Goal: Transaction & Acquisition: Purchase product/service

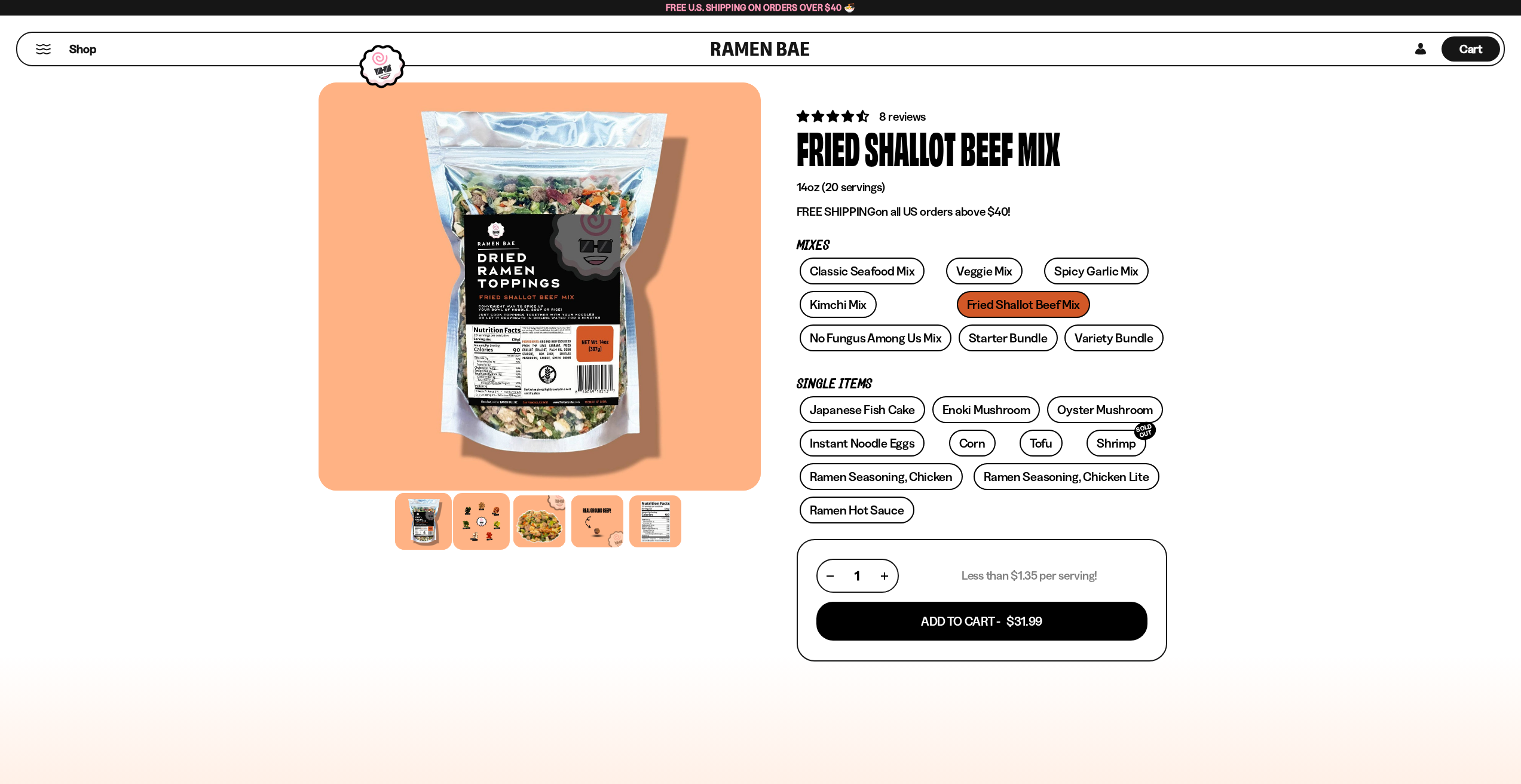
click at [477, 535] on div at bounding box center [481, 521] width 57 height 57
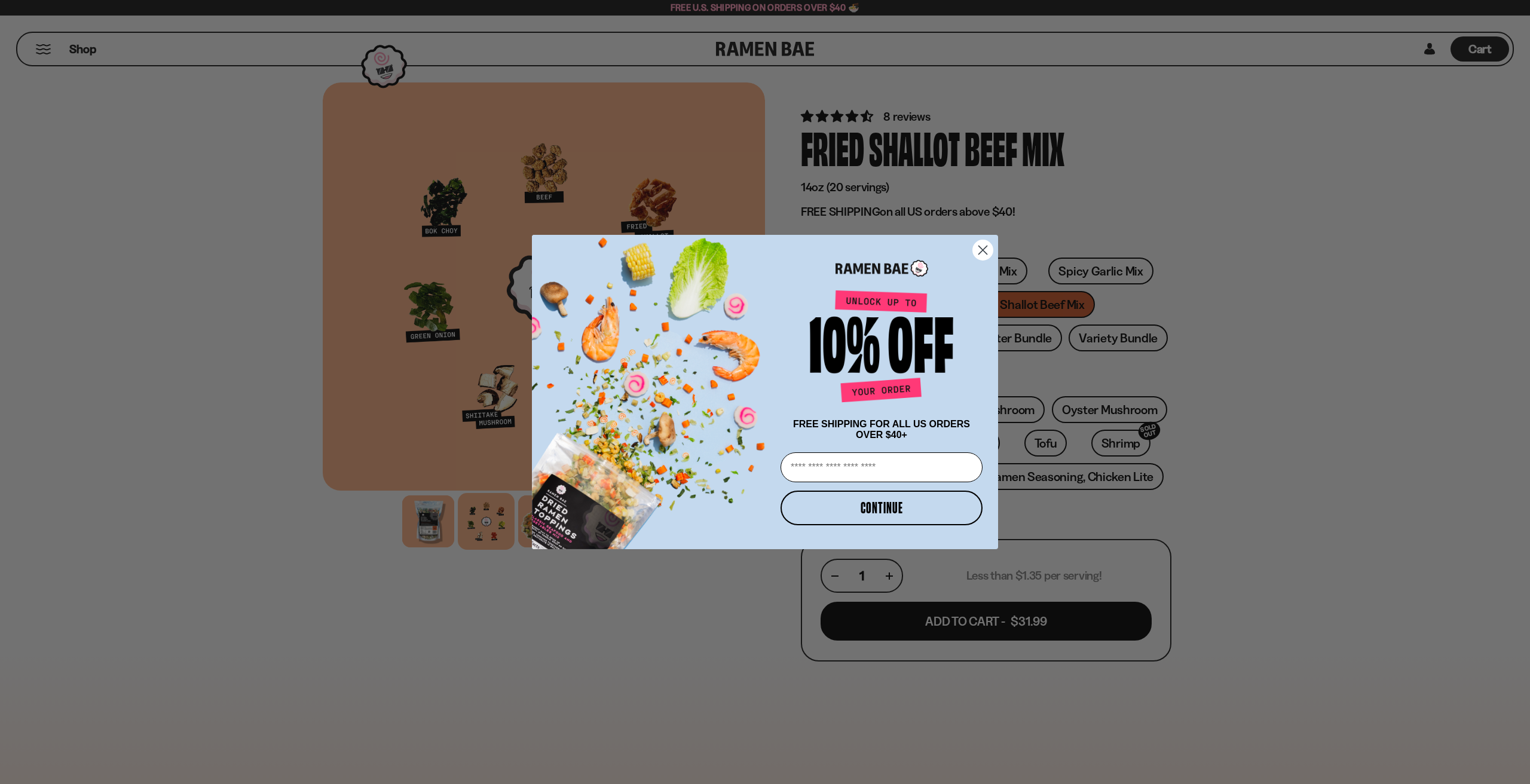
click at [984, 245] on circle "Close dialog" at bounding box center [982, 249] width 20 height 20
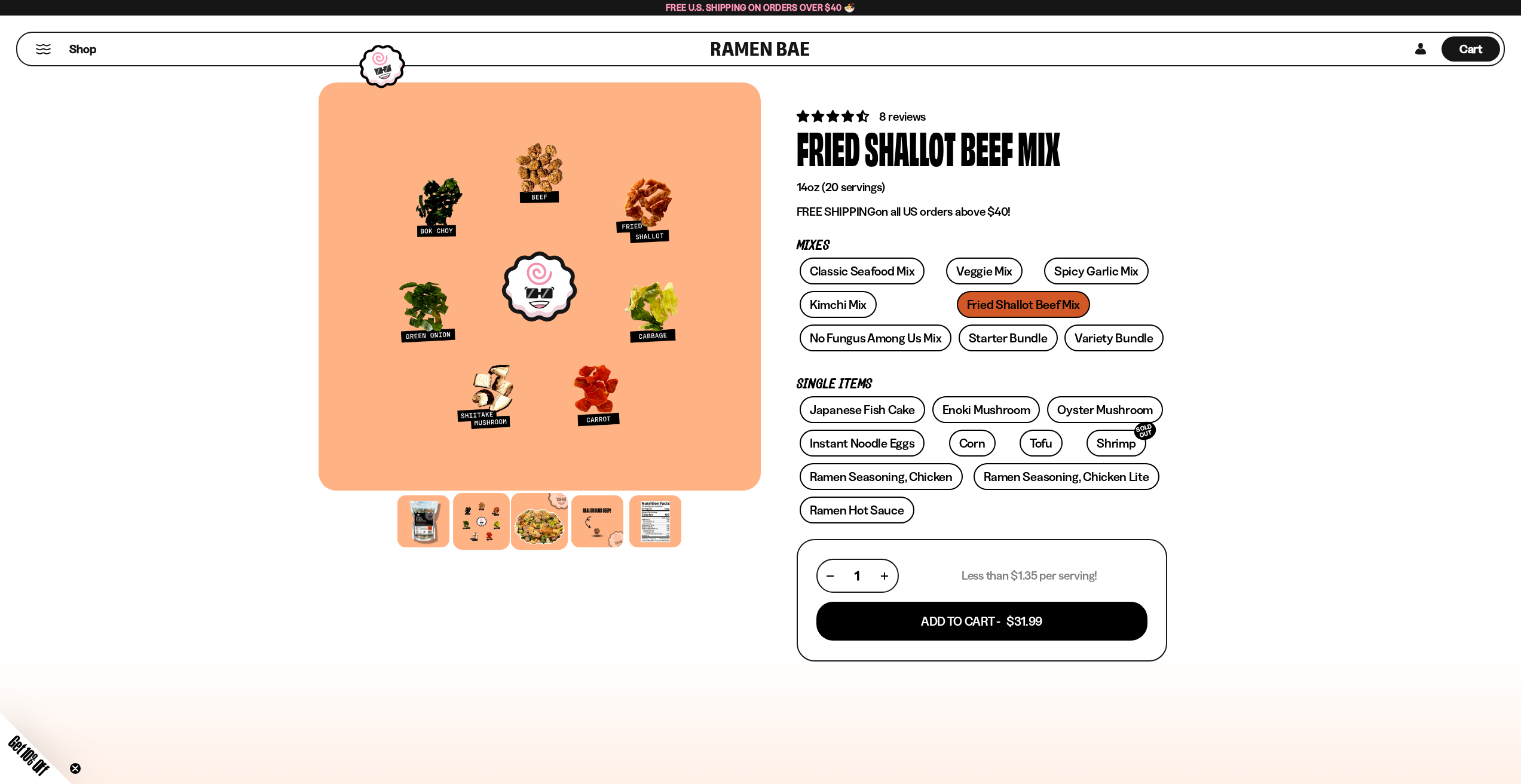
click at [536, 526] on div at bounding box center [539, 521] width 57 height 57
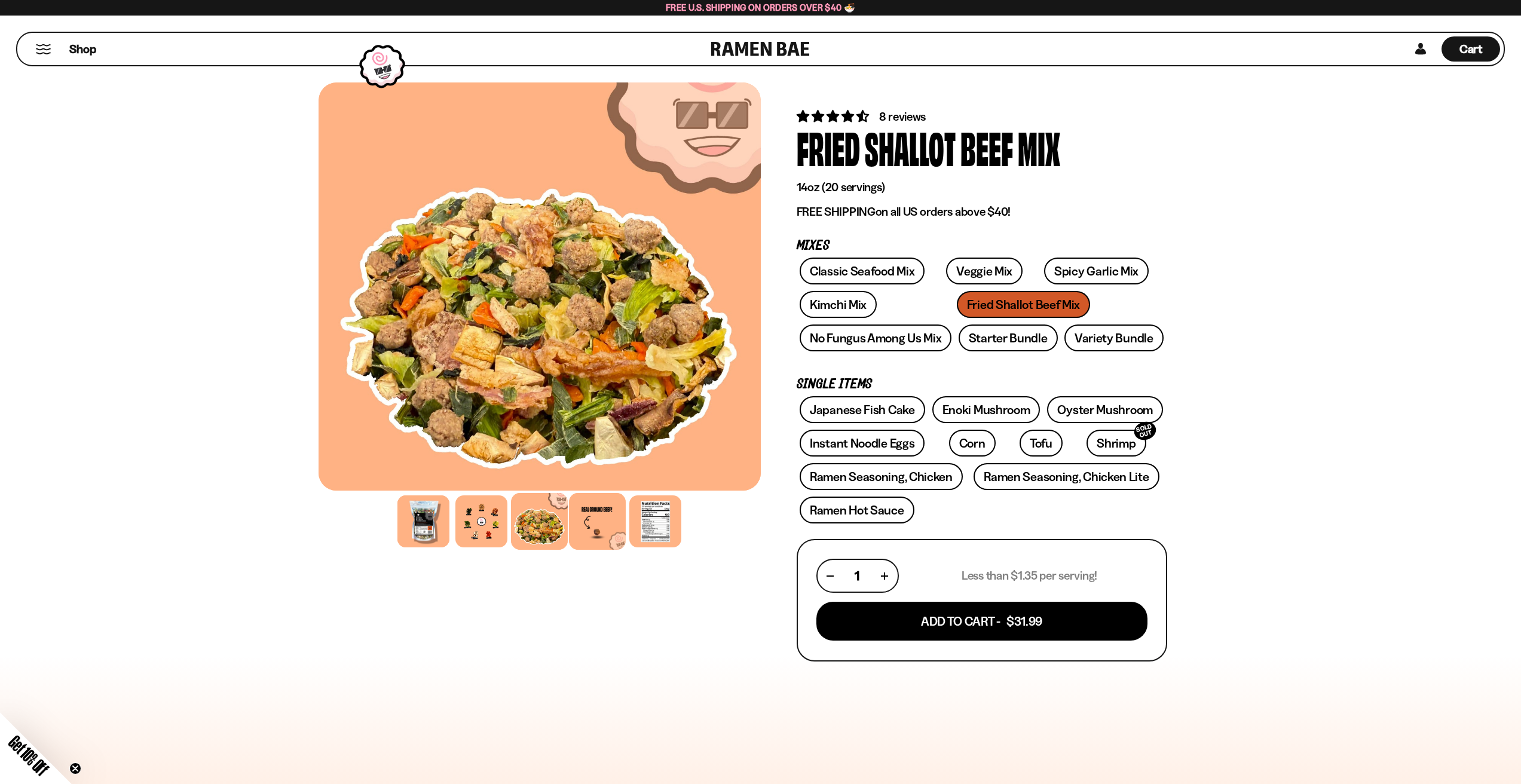
click at [604, 530] on div at bounding box center [597, 521] width 57 height 57
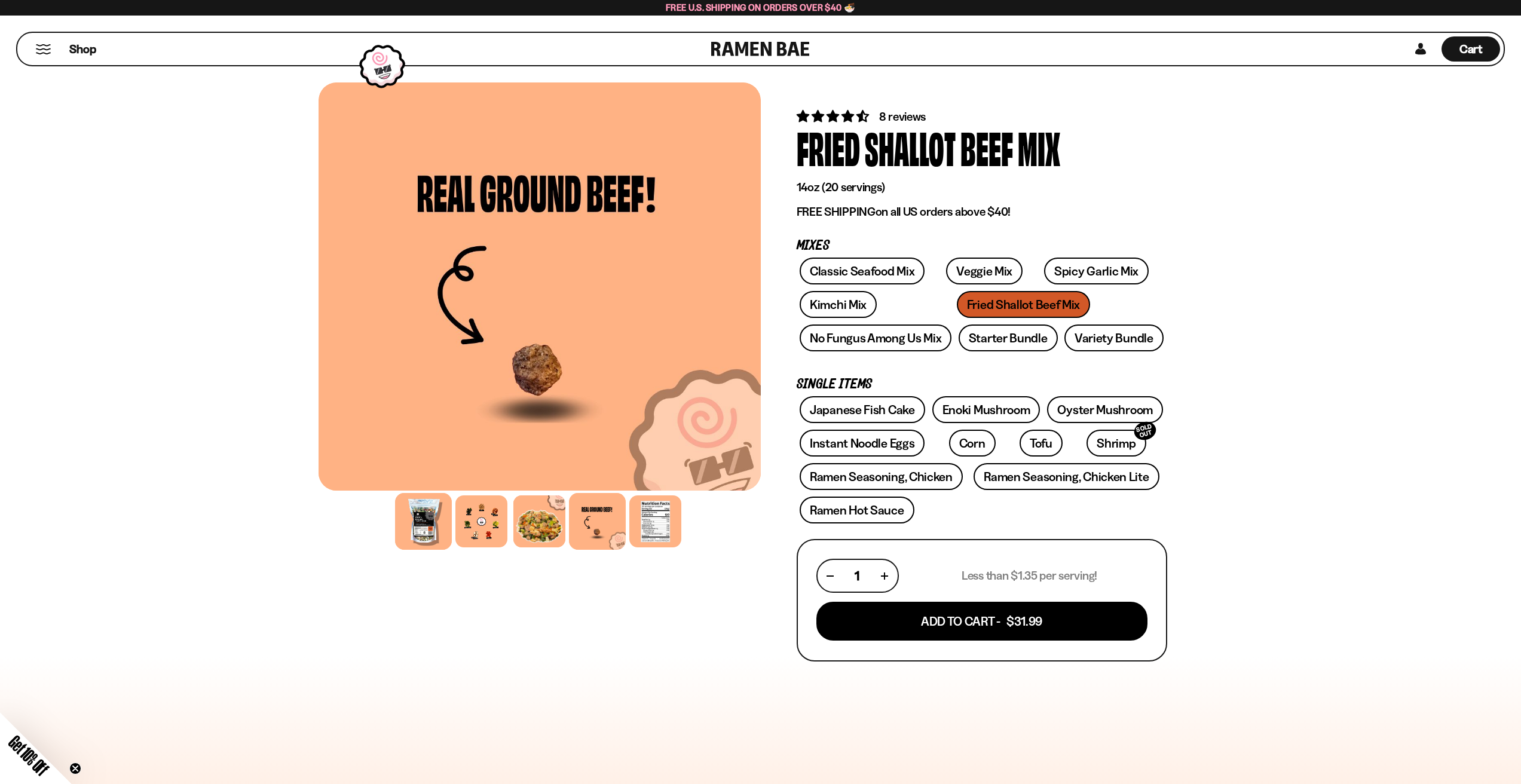
click at [418, 517] on div at bounding box center [423, 521] width 57 height 57
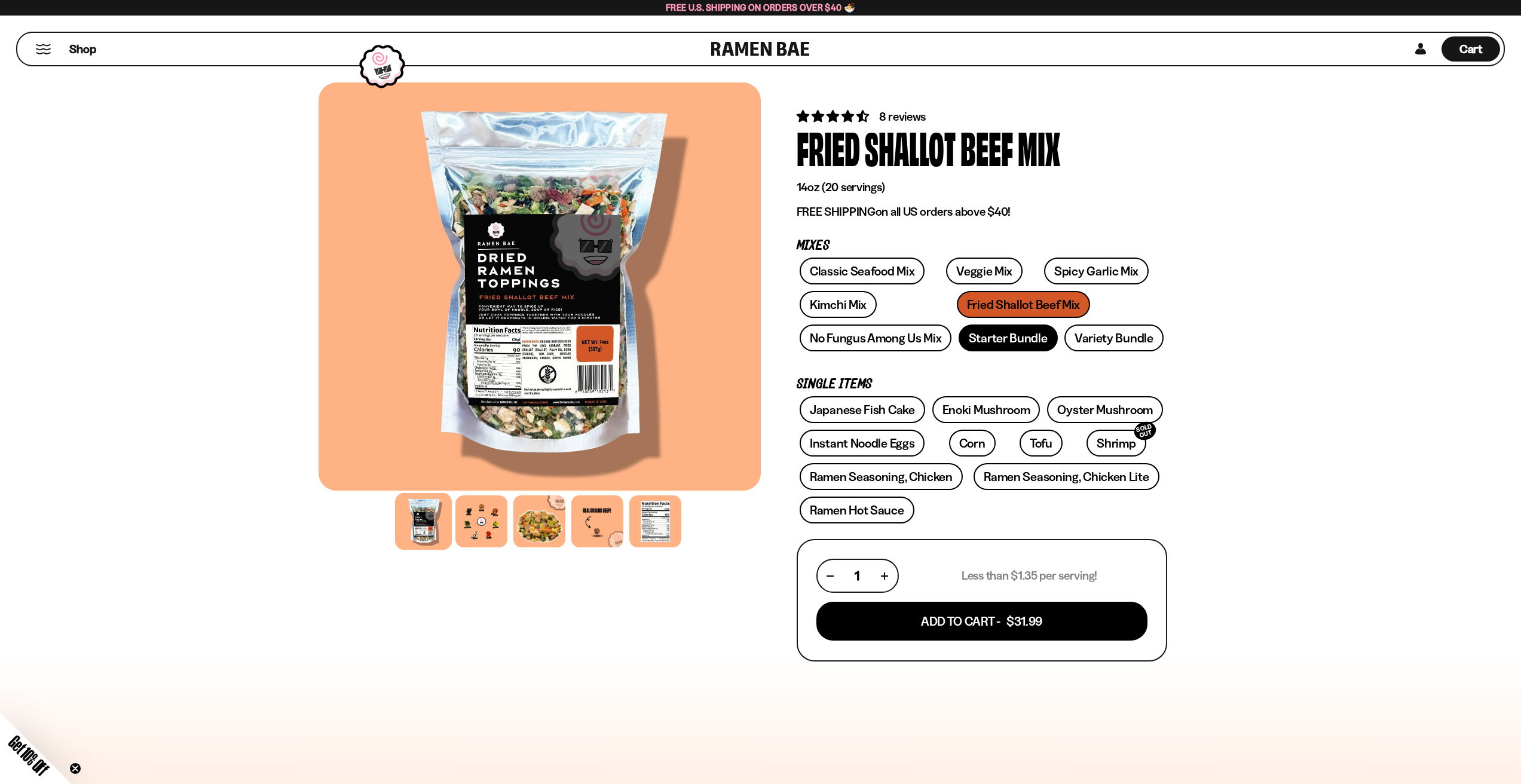
click at [1014, 343] on link "Starter Bundle" at bounding box center [1008, 338] width 99 height 27
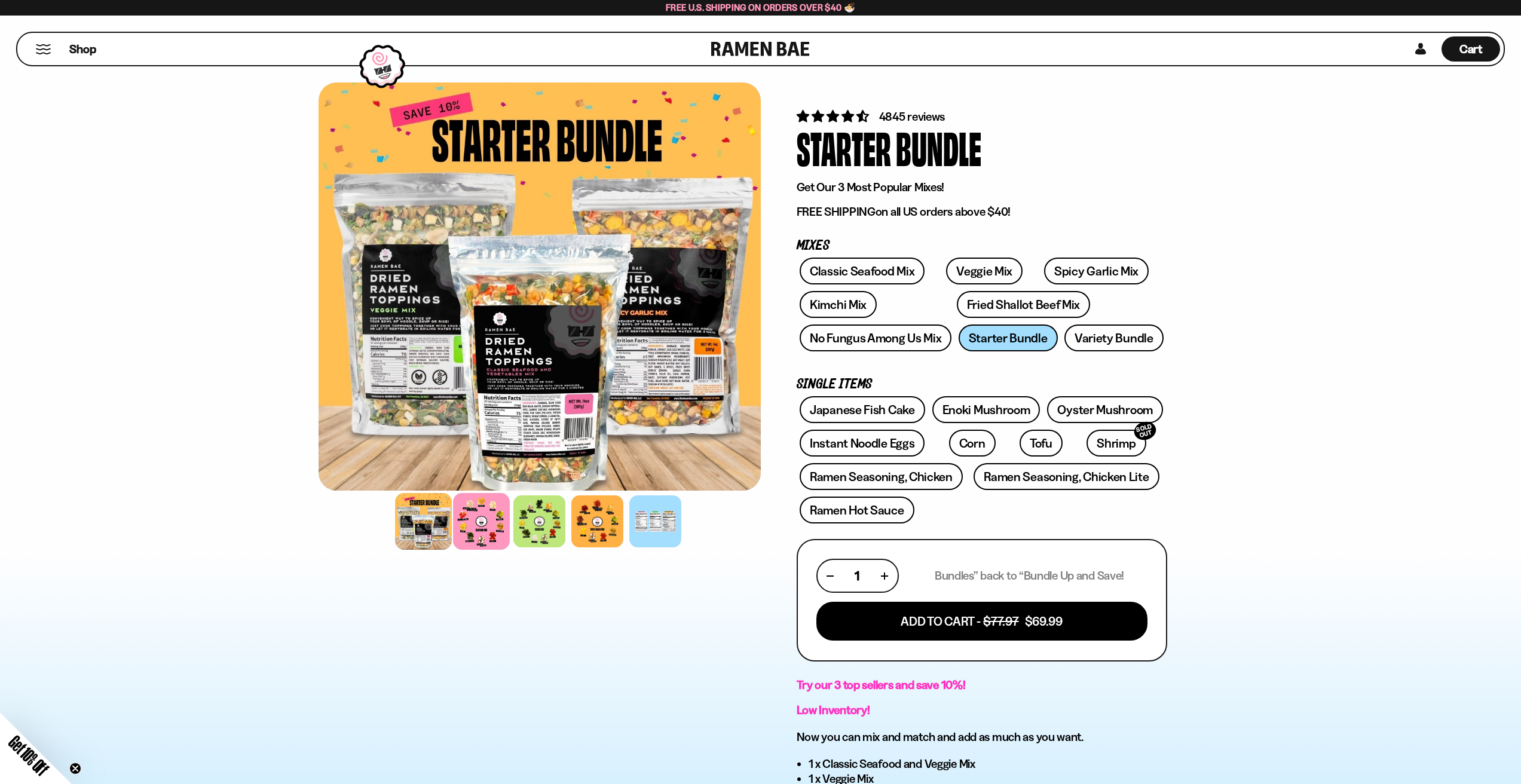
click at [483, 545] on div at bounding box center [481, 521] width 57 height 57
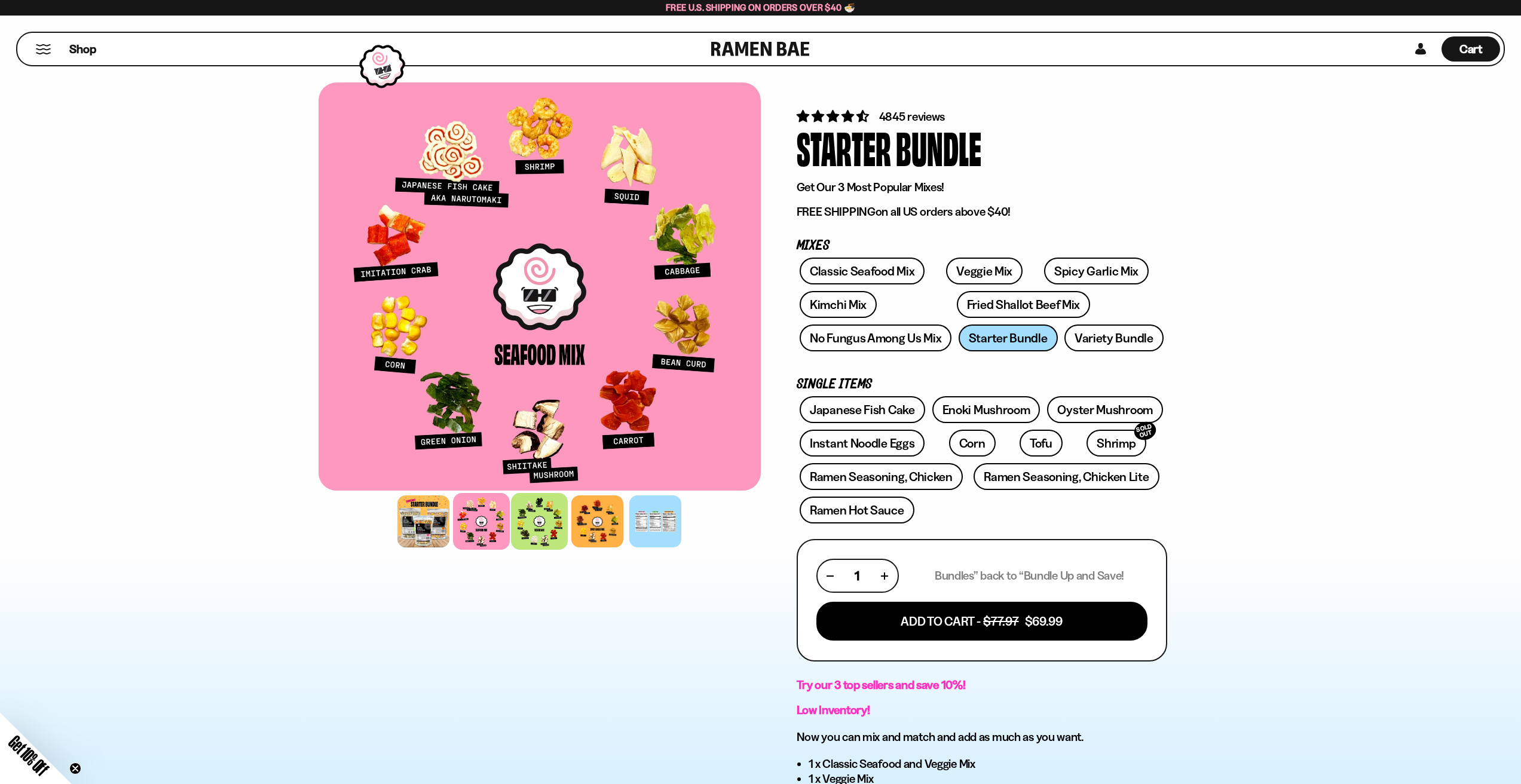
click at [526, 532] on div at bounding box center [539, 521] width 57 height 57
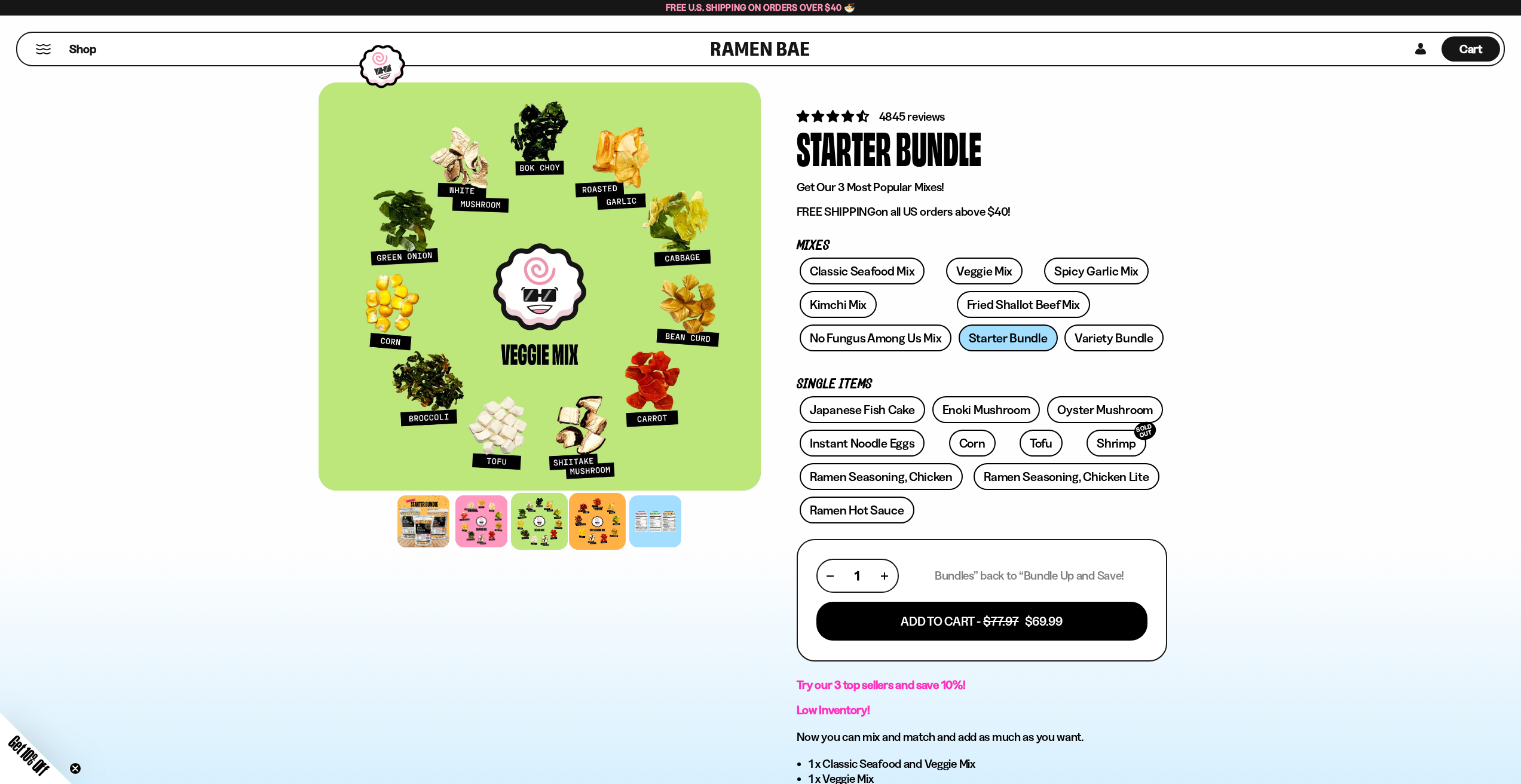
click at [617, 532] on div at bounding box center [597, 521] width 57 height 57
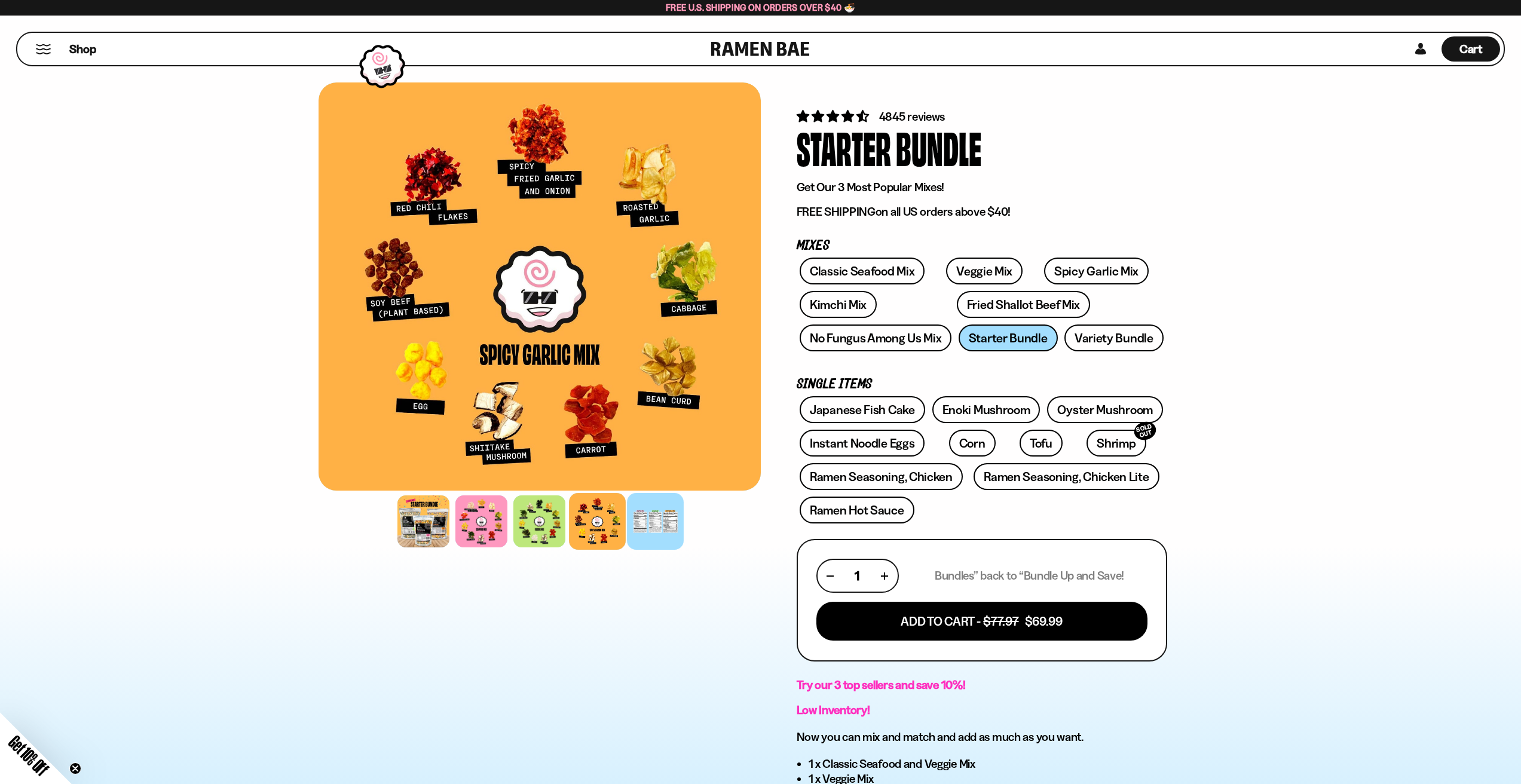
click at [647, 533] on div at bounding box center [655, 521] width 57 height 57
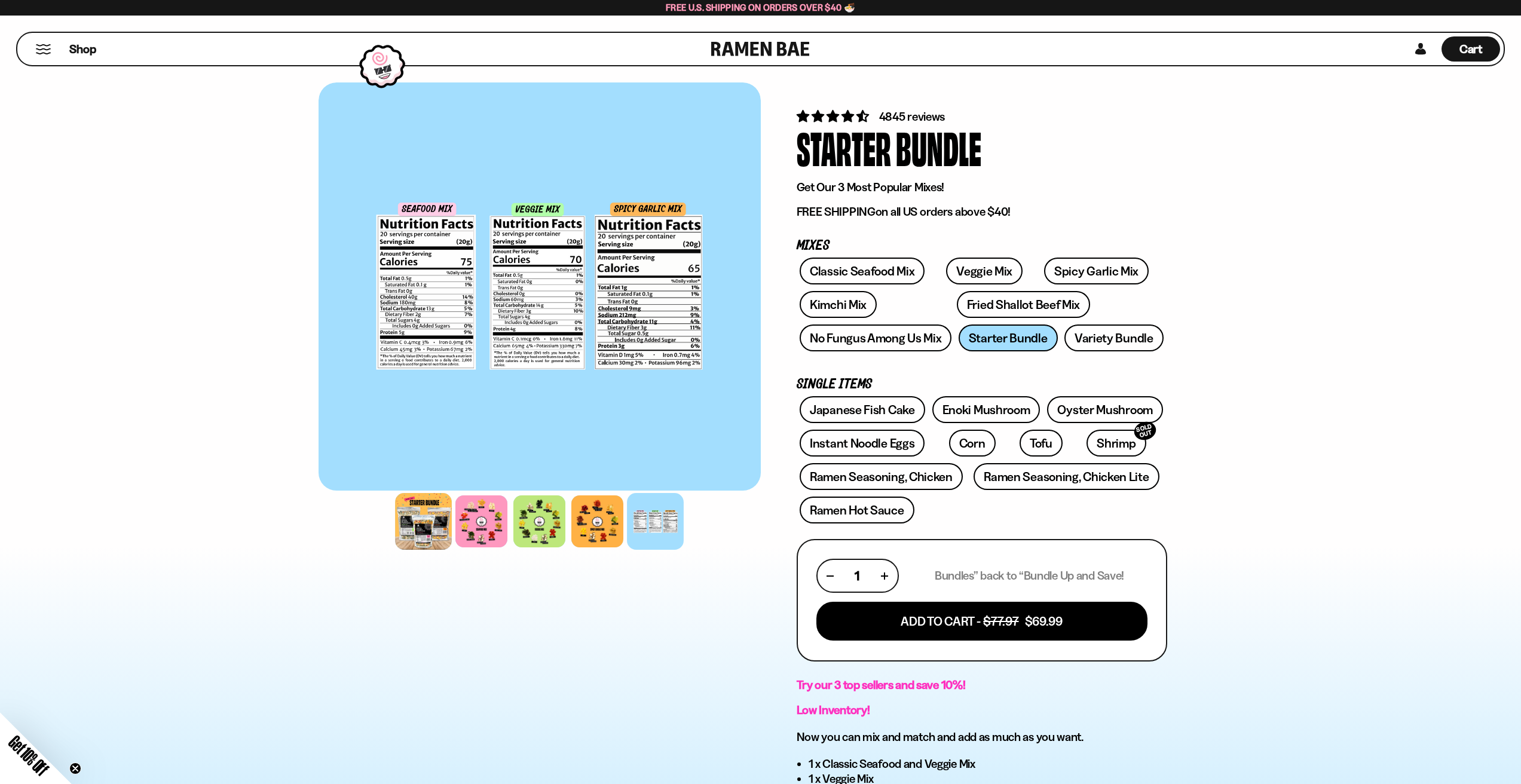
click at [423, 531] on div at bounding box center [423, 521] width 57 height 57
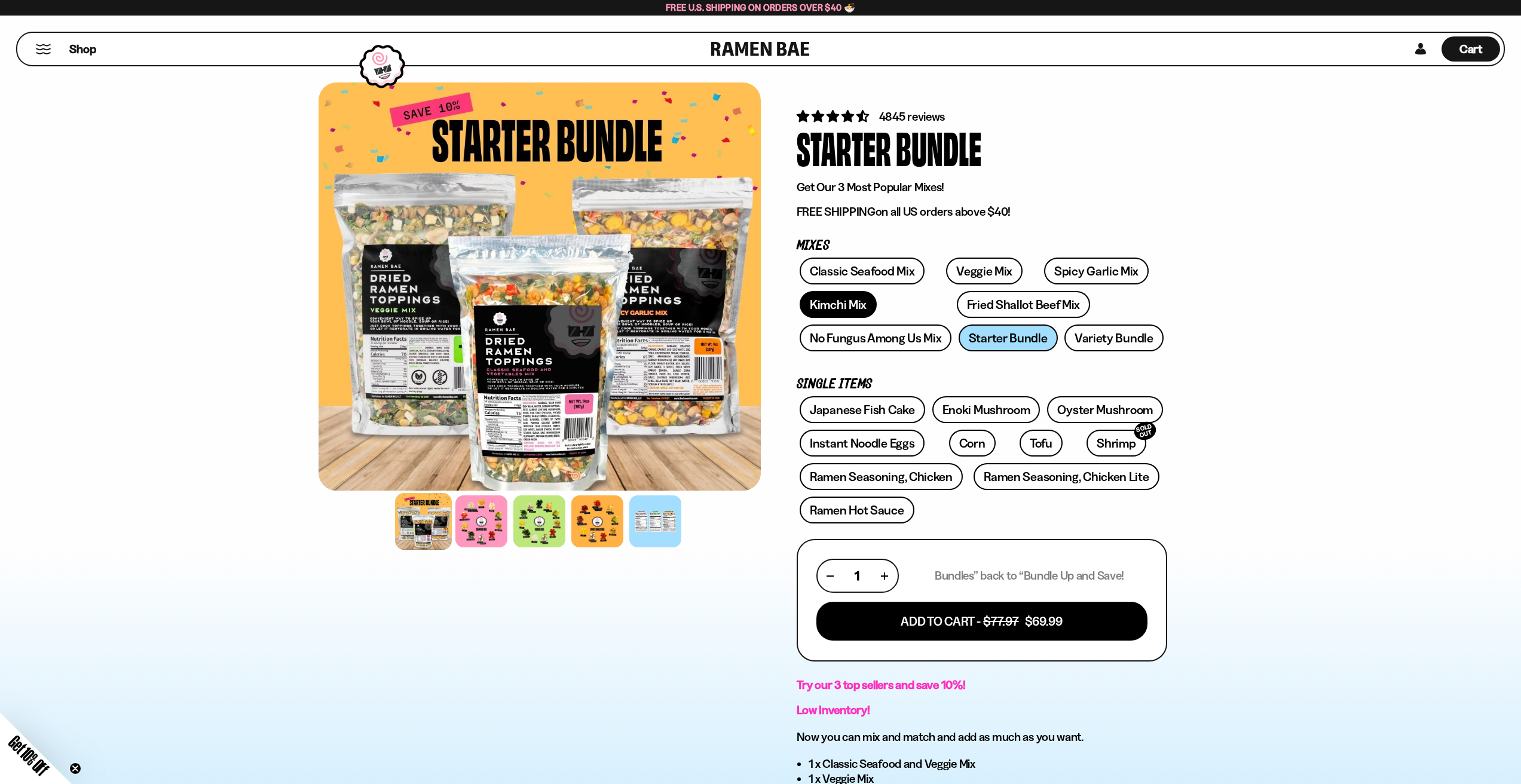
click at [832, 304] on link "Kimchi Mix" at bounding box center [838, 304] width 77 height 27
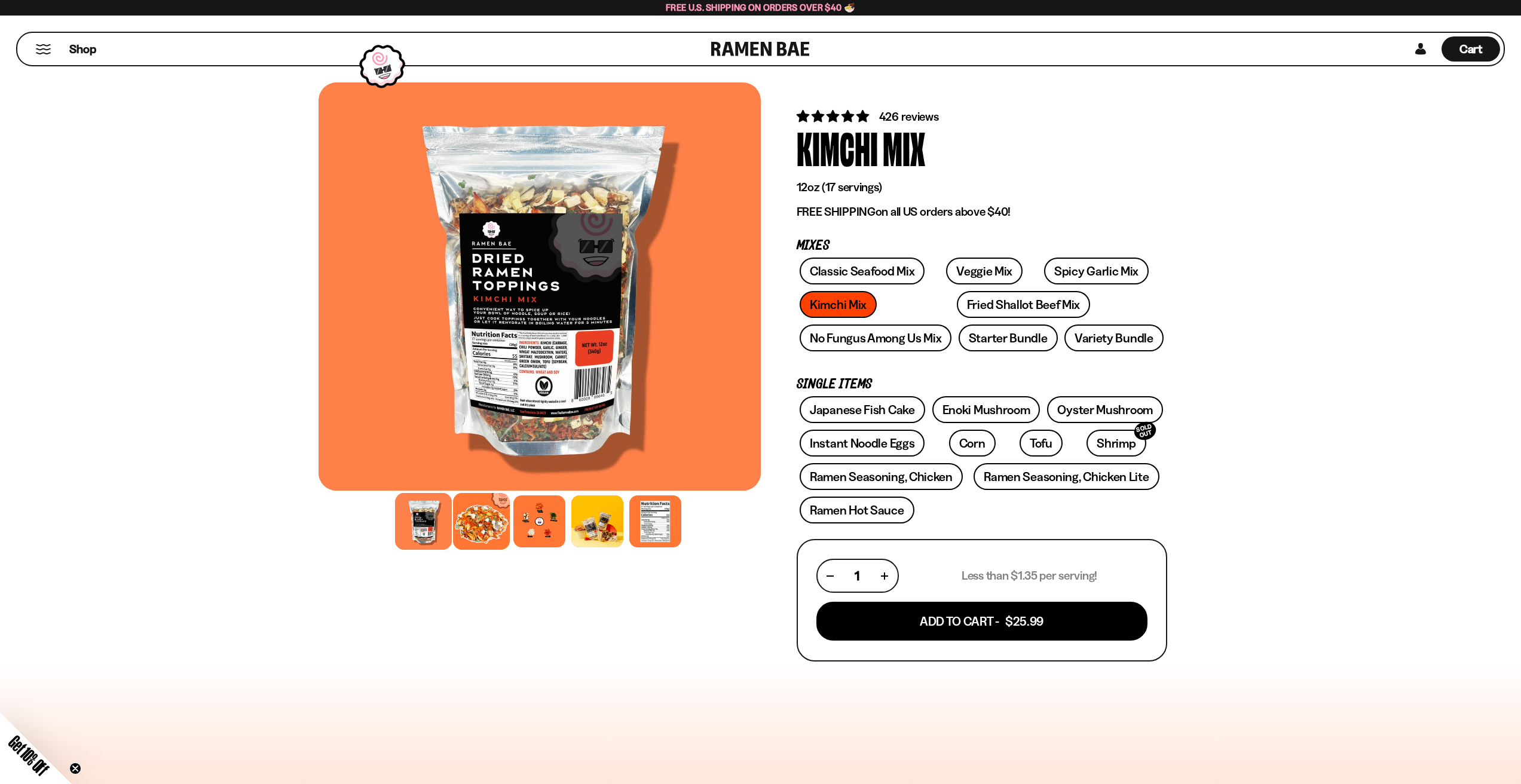
click at [485, 520] on div at bounding box center [481, 521] width 57 height 57
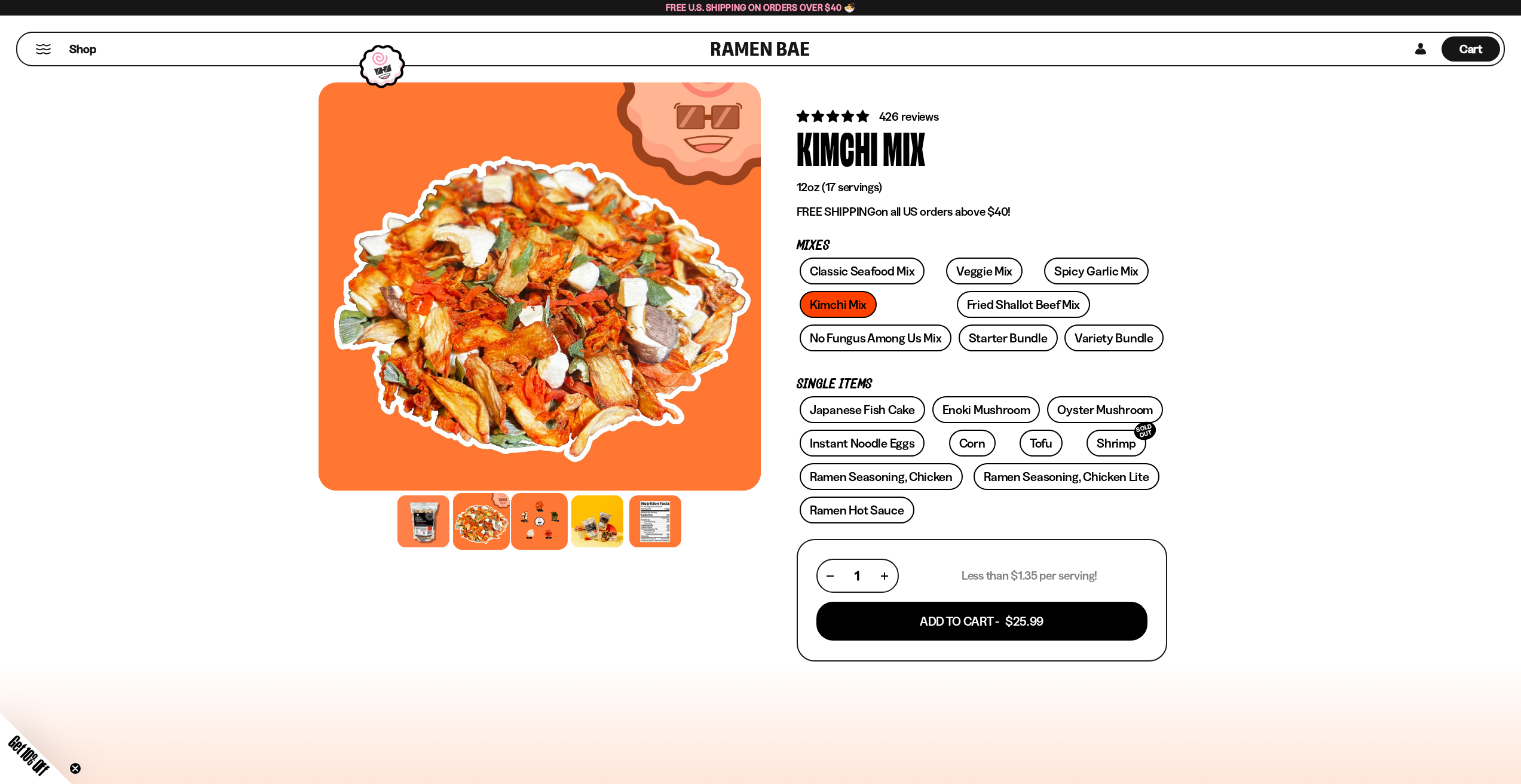
click at [535, 525] on div at bounding box center [539, 521] width 57 height 57
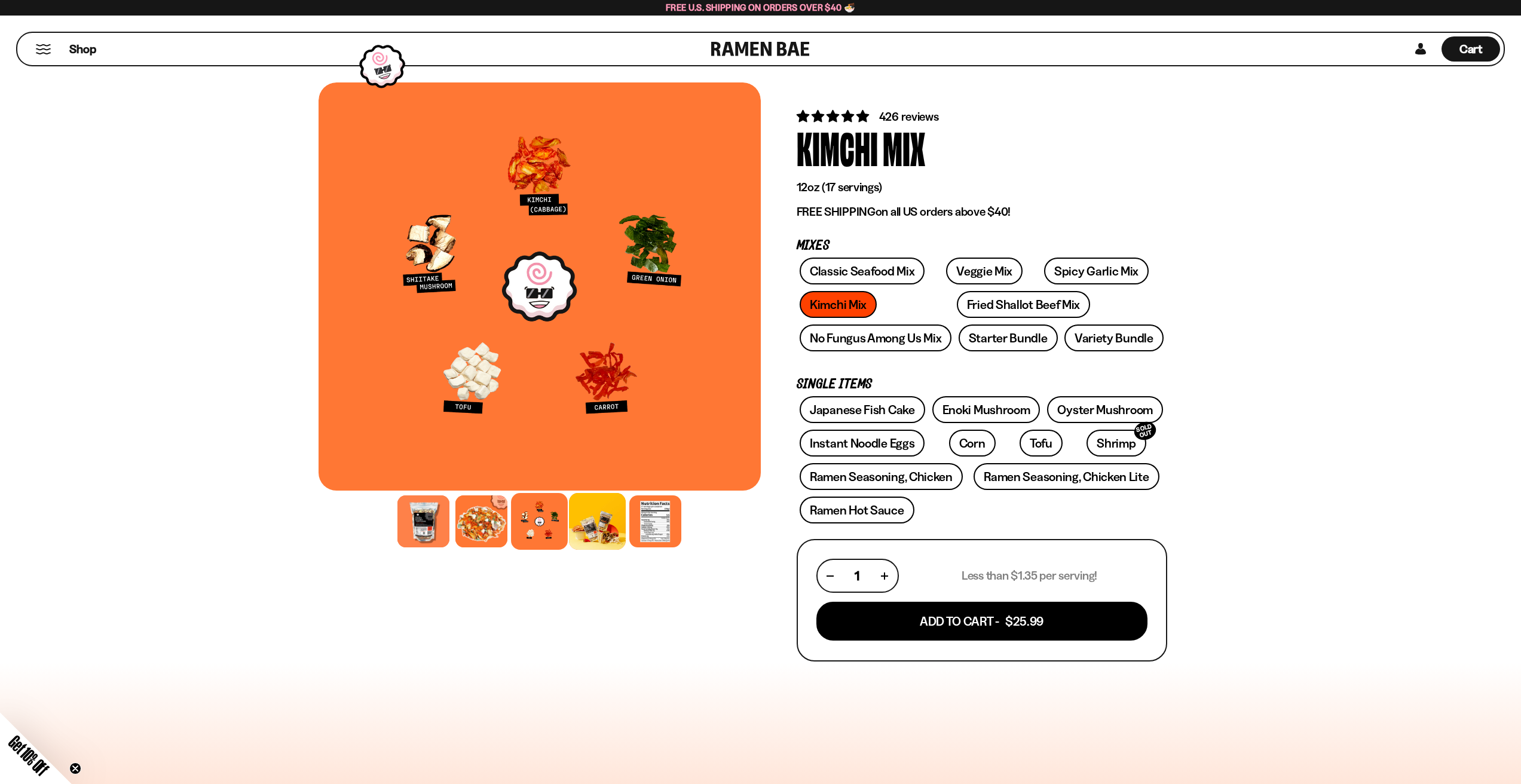
click at [604, 525] on div at bounding box center [597, 521] width 57 height 57
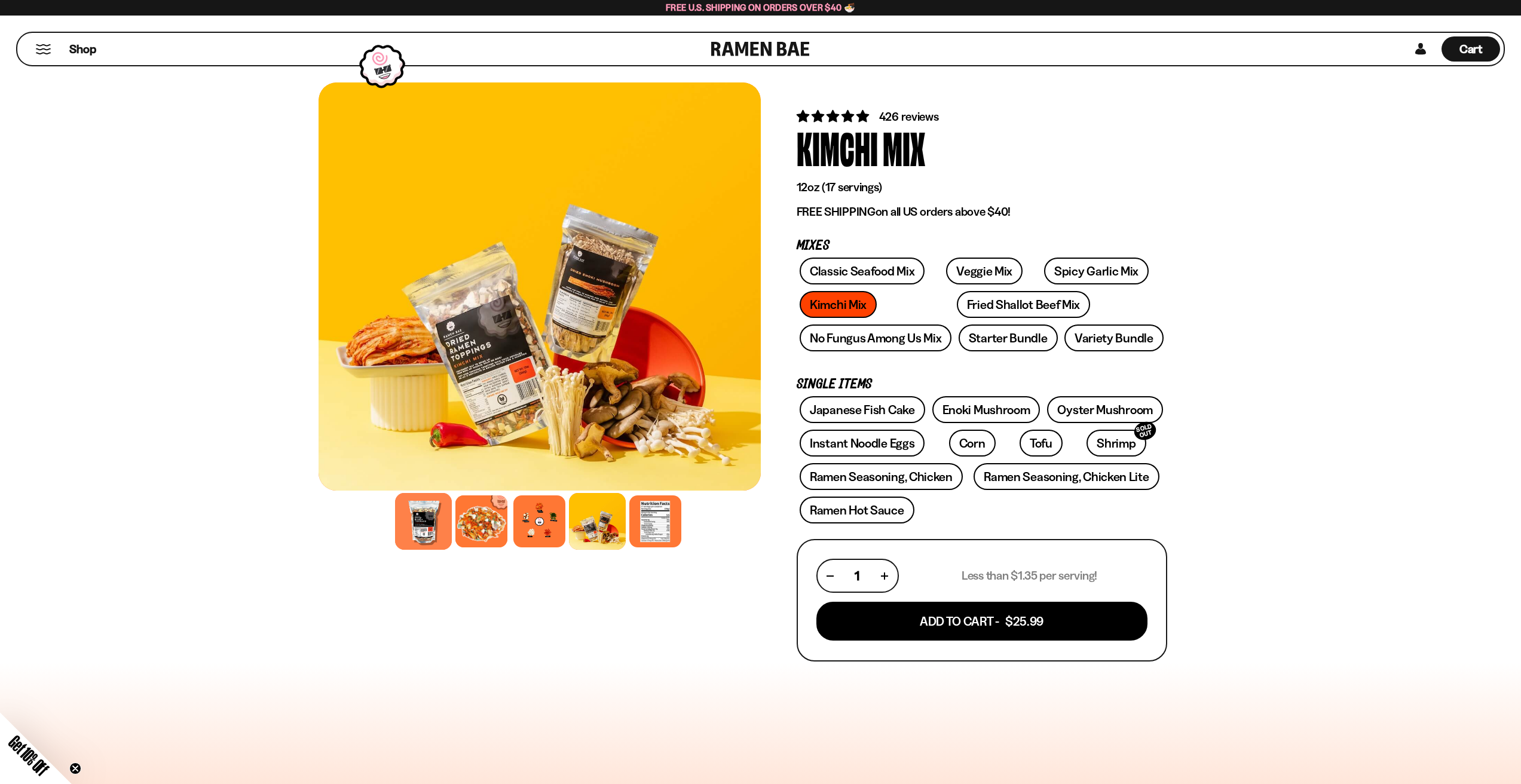
click at [431, 524] on div at bounding box center [423, 521] width 57 height 57
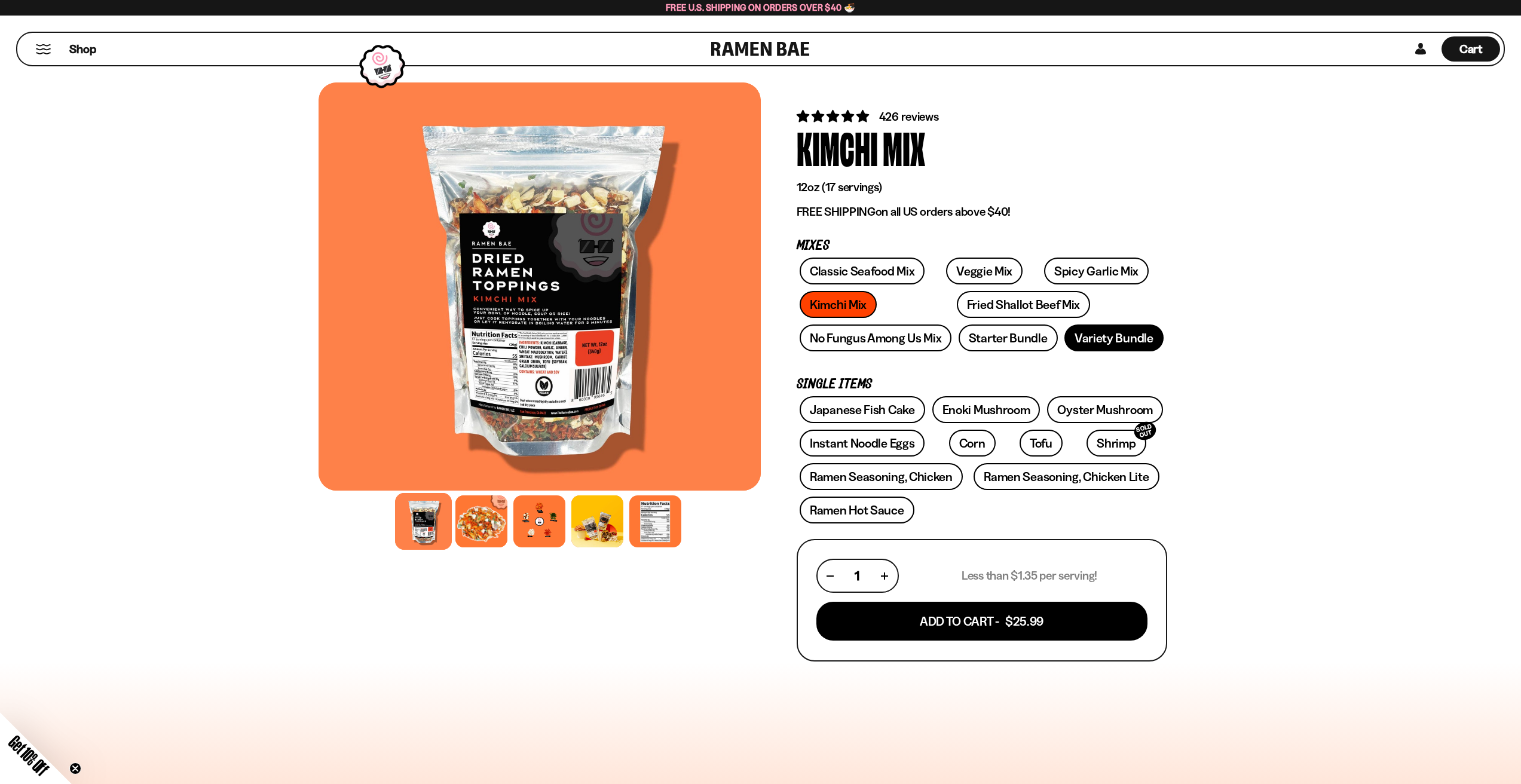
click at [1089, 344] on link "Variety Bundle" at bounding box center [1114, 338] width 99 height 27
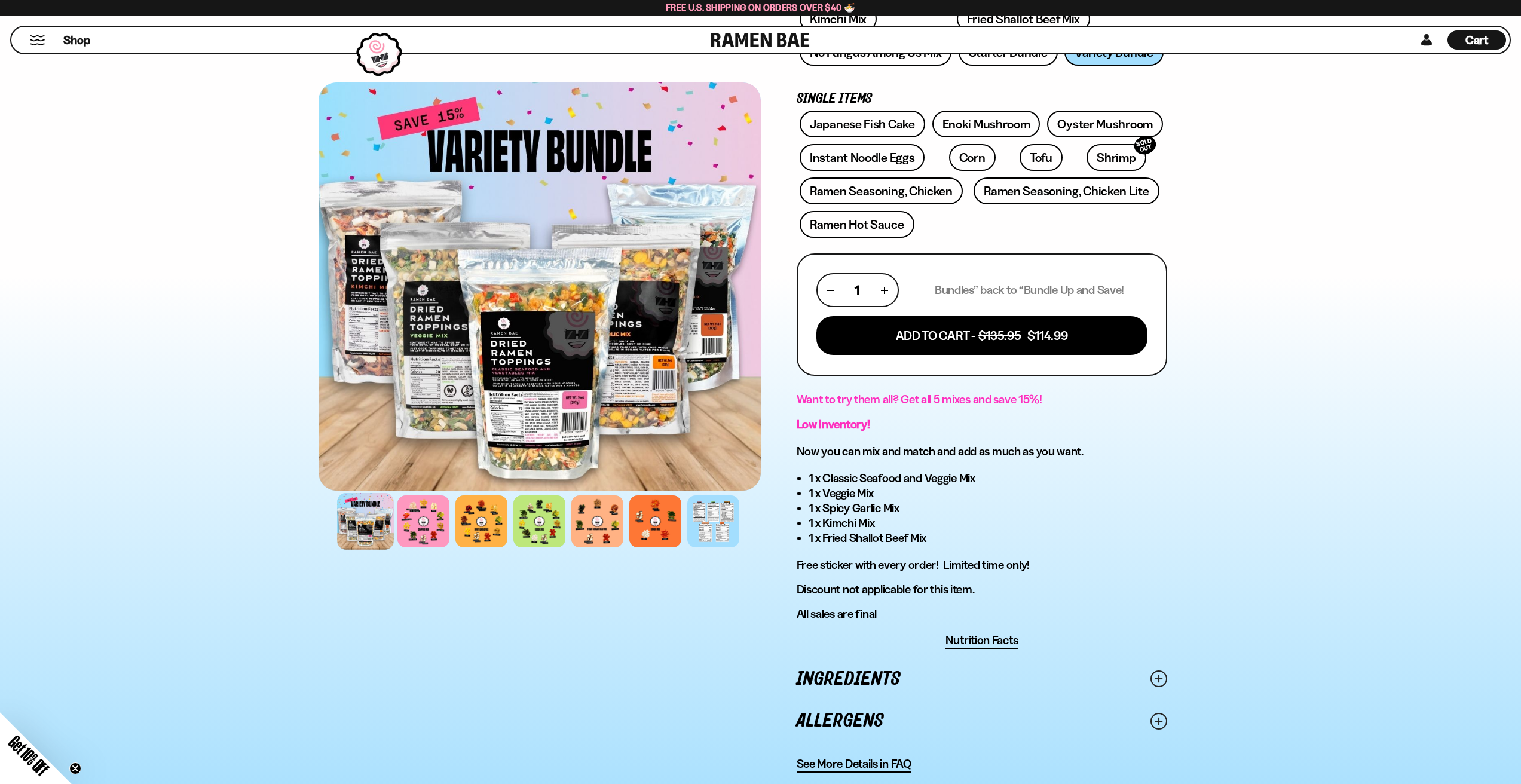
scroll to position [453, 0]
